Goal: Task Accomplishment & Management: Manage account settings

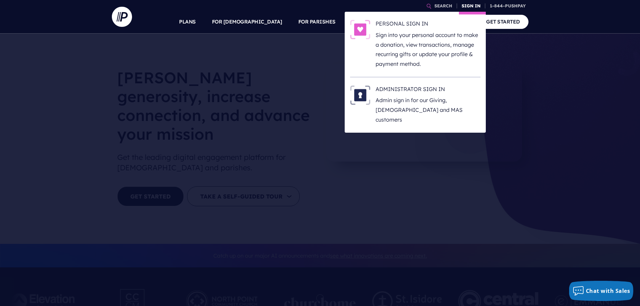
click at [464, 8] on link "SIGN IN" at bounding box center [471, 6] width 24 height 12
click at [466, 7] on link "SIGN IN" at bounding box center [471, 6] width 24 height 12
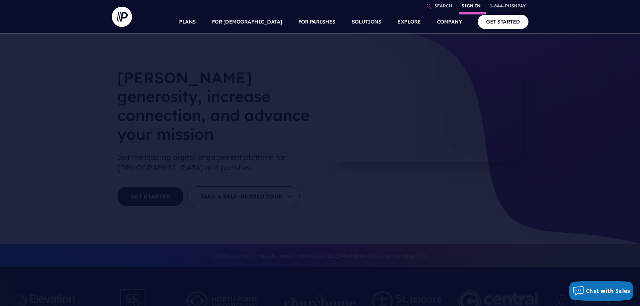
click at [465, 6] on link "SIGN IN" at bounding box center [471, 6] width 24 height 12
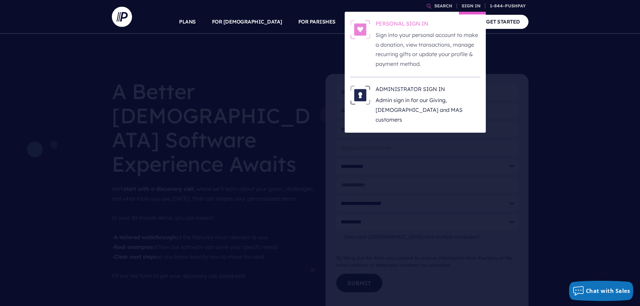
click at [410, 23] on h6 "PERSONAL SIGN IN" at bounding box center [427, 25] width 105 height 10
click at [403, 25] on h6 "PERSONAL SIGN IN" at bounding box center [427, 25] width 105 height 10
